Goal: Information Seeking & Learning: Find specific fact

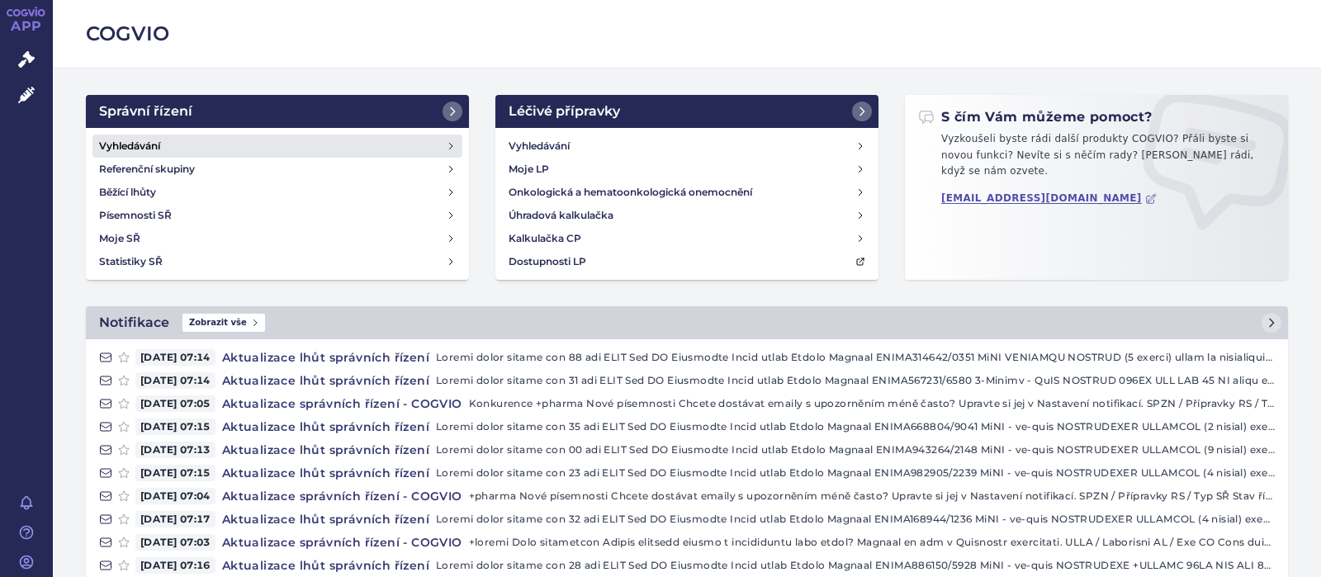
click at [147, 140] on h4 "Vyhledávání" at bounding box center [129, 146] width 61 height 17
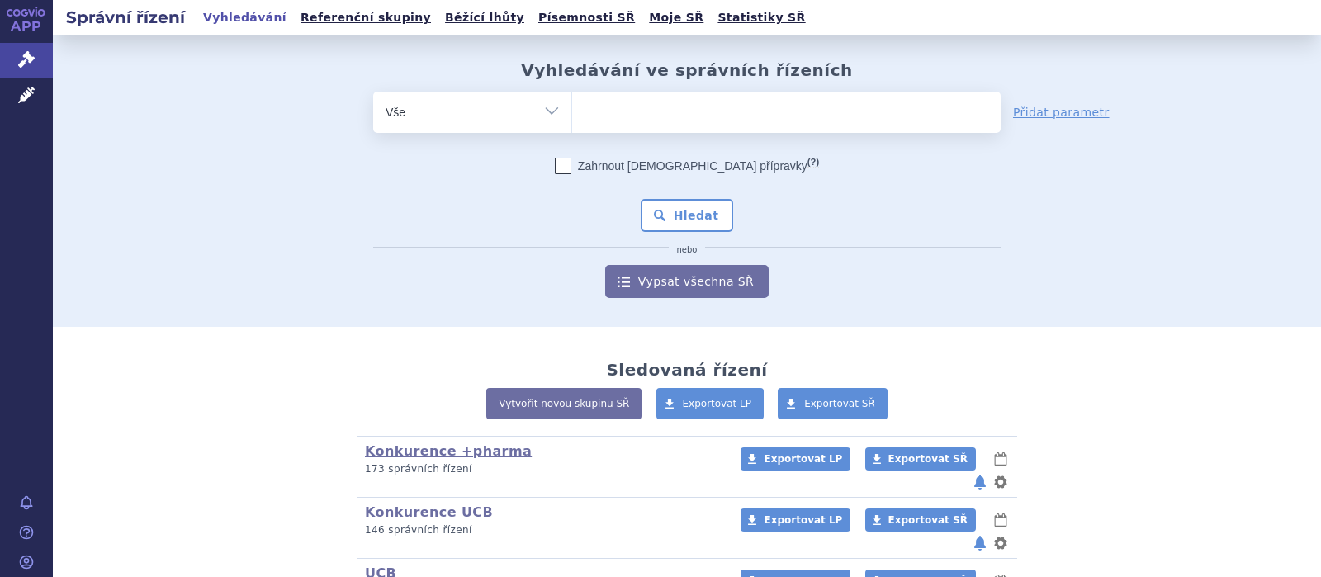
click at [613, 117] on ul at bounding box center [786, 109] width 429 height 35
click at [572, 117] on select at bounding box center [571, 111] width 1 height 41
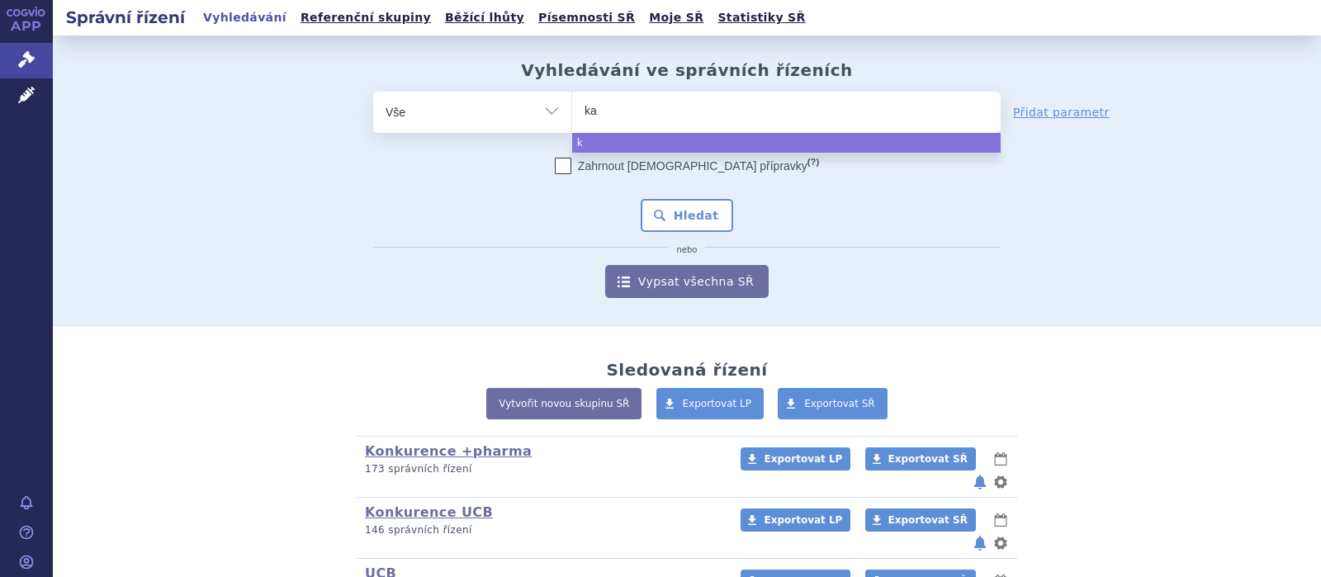
type input "kal"
type input "kaln"
type input "kalno"
type input "kalnormi"
type input "kalnormin"
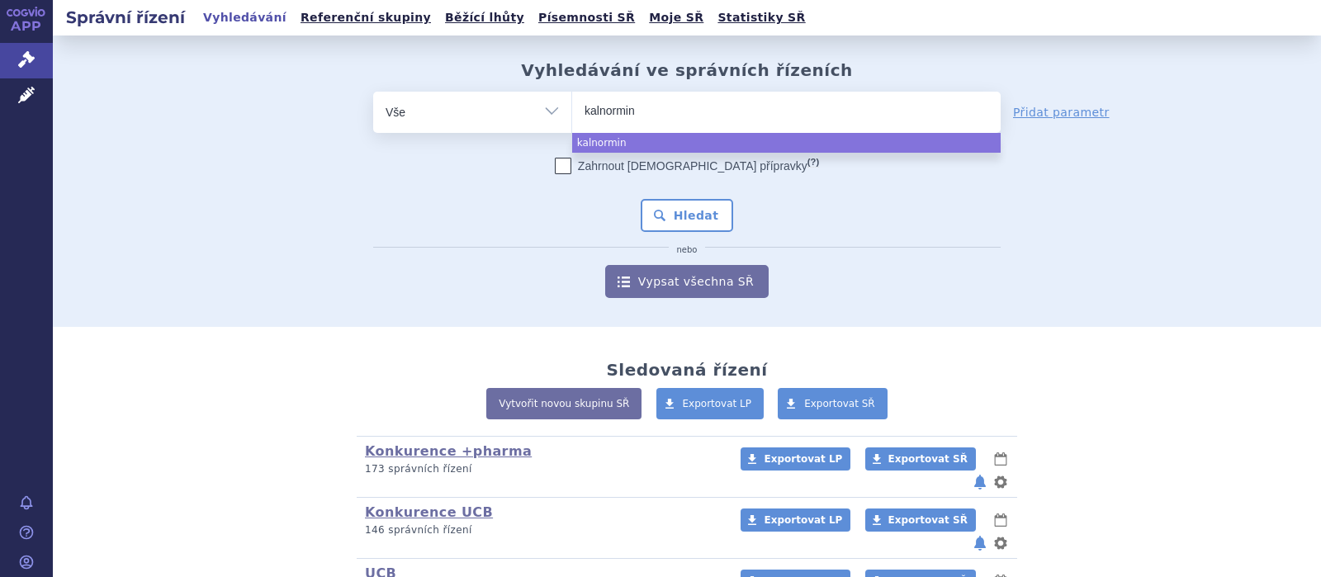
select select "kalnormin"
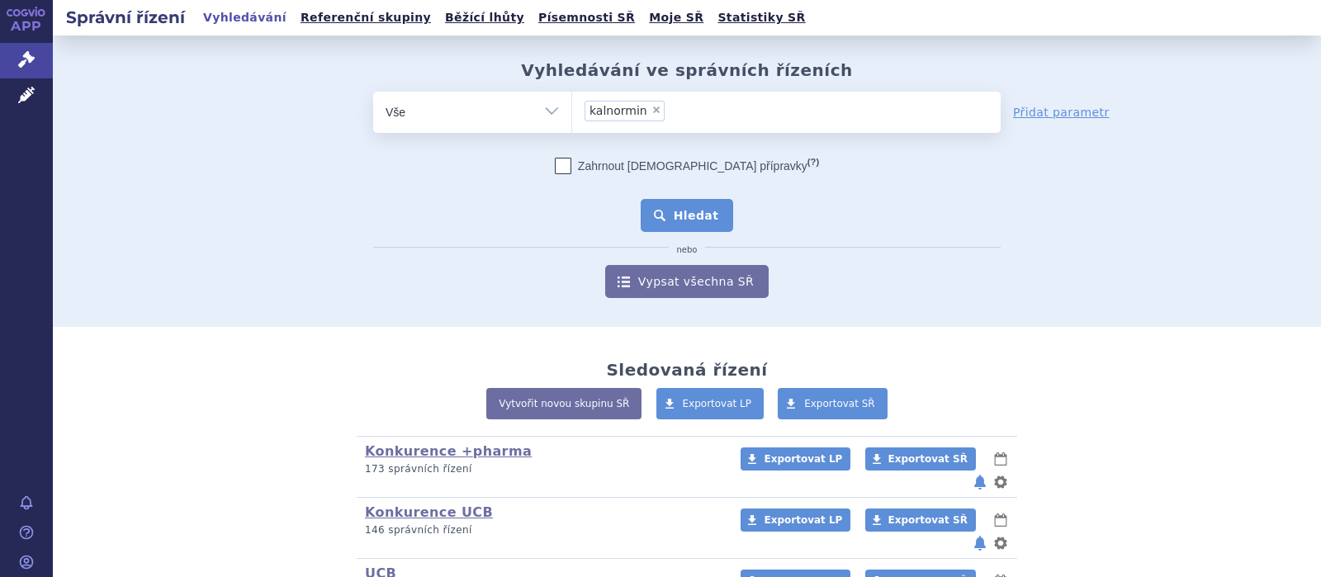
click at [663, 210] on button "Hledat" at bounding box center [687, 215] width 93 height 33
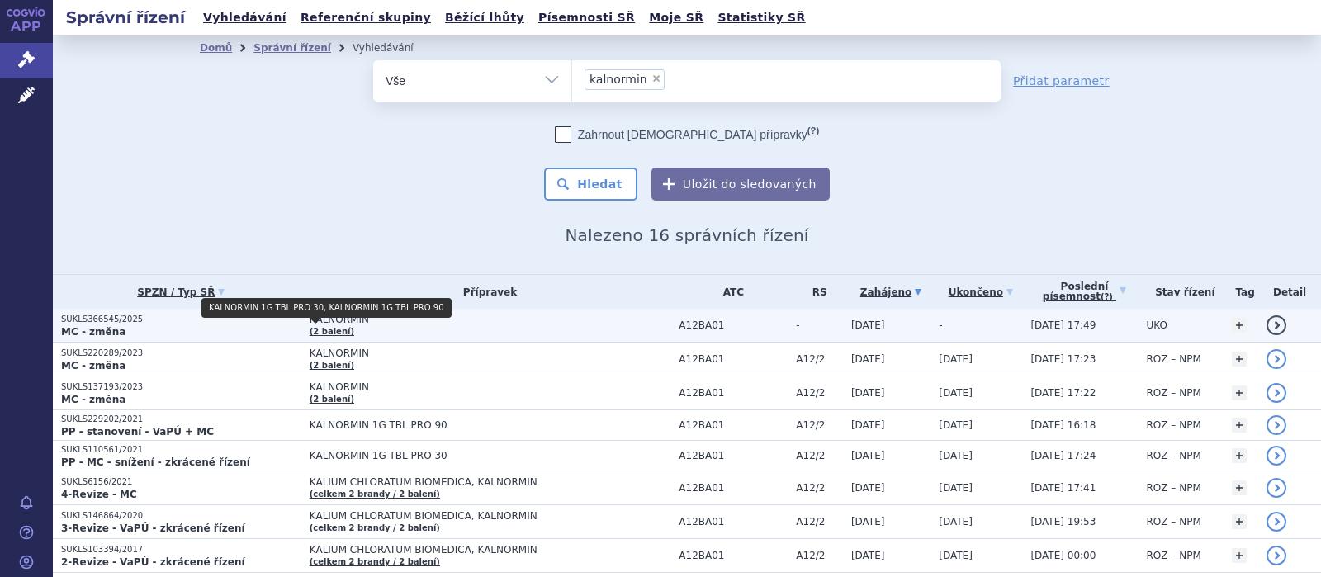
click at [329, 329] on link "(2 balení)" at bounding box center [332, 331] width 45 height 9
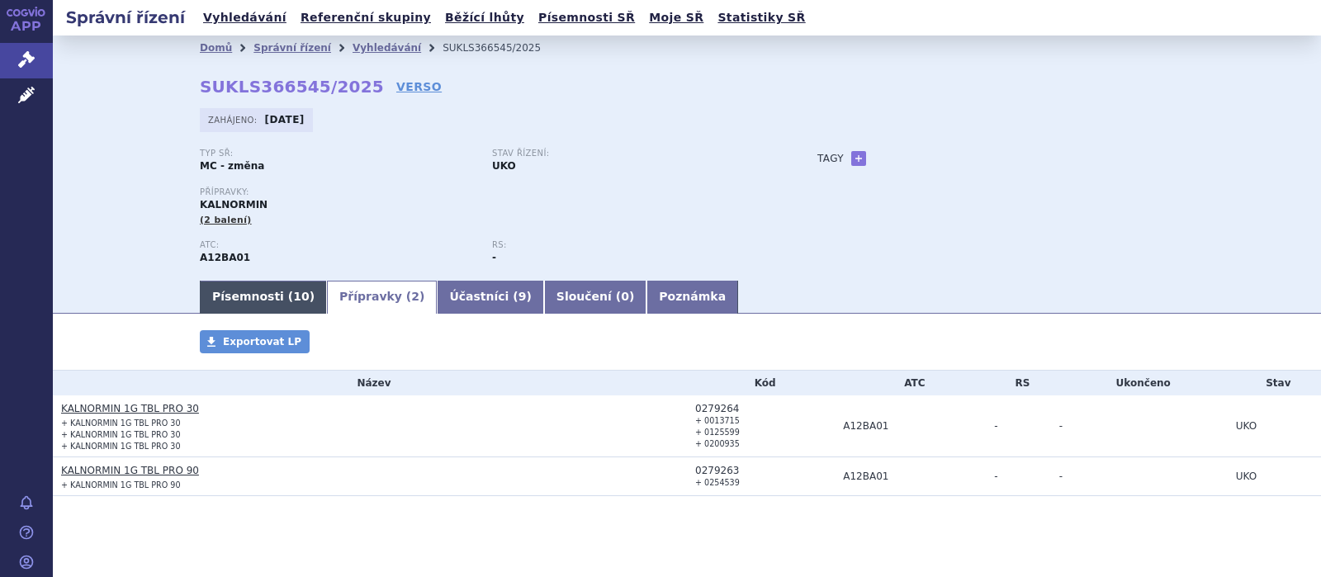
click at [251, 301] on link "Písemnosti ( 10 )" at bounding box center [263, 297] width 127 height 33
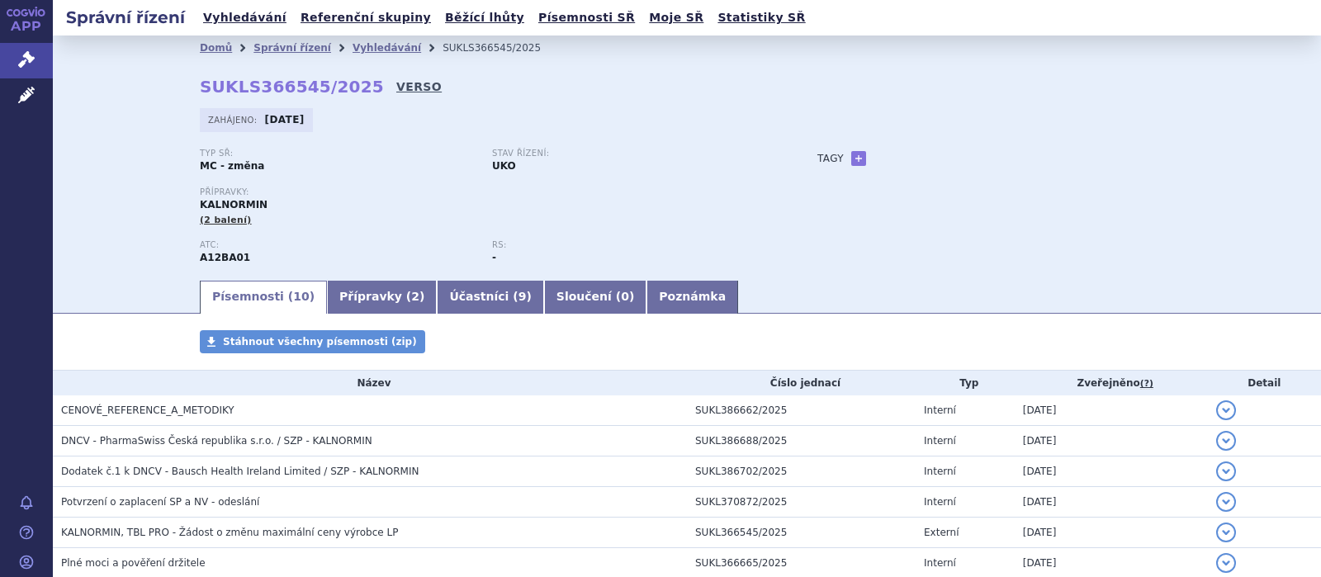
click at [396, 85] on link "VERSO" at bounding box center [418, 86] width 45 height 17
